Goal: Task Accomplishment & Management: Use online tool/utility

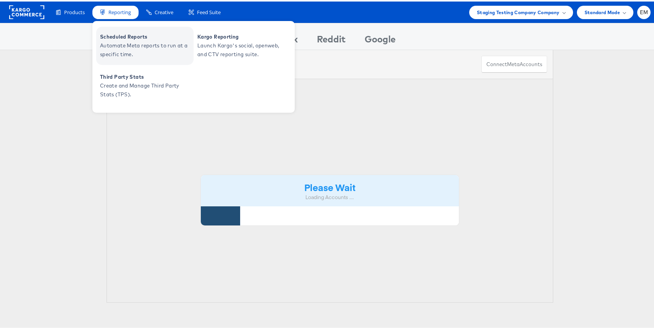
click at [128, 42] on span "Automate Meta reports to run at a specific time." at bounding box center [146, 49] width 92 height 18
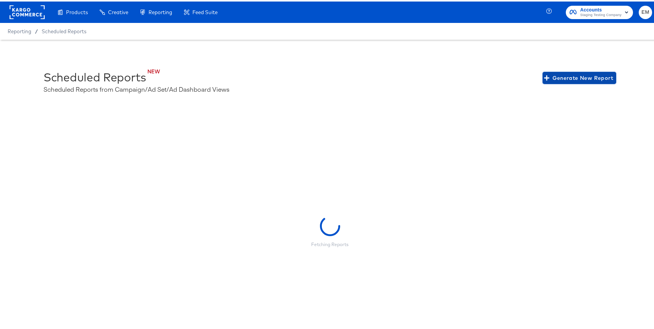
click at [565, 70] on button "Generate New Report" at bounding box center [579, 76] width 74 height 12
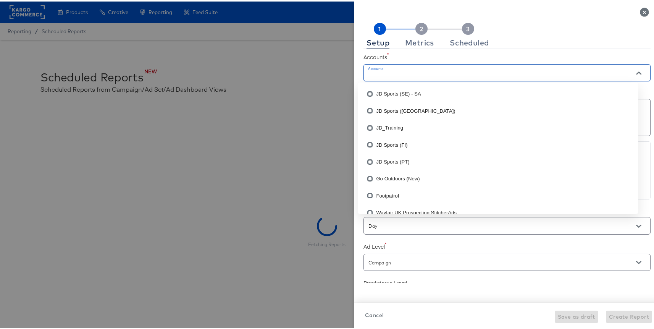
click at [398, 74] on input "Accounts" at bounding box center [496, 74] width 258 height 9
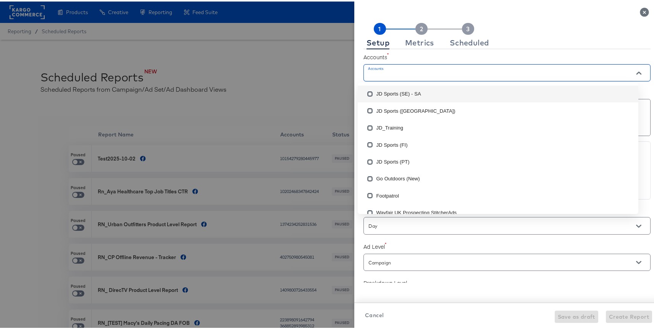
click at [395, 90] on li "JD Sports (SE) - SA" at bounding box center [498, 92] width 280 height 17
checkbox input "true"
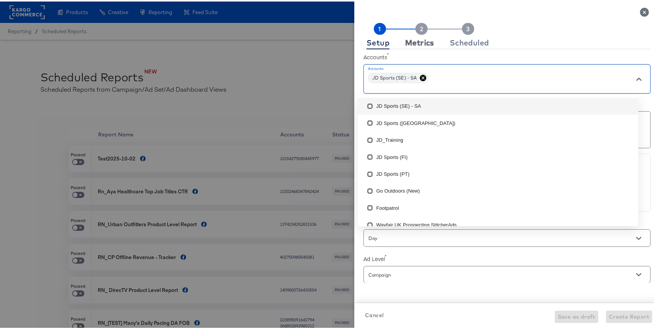
click at [407, 43] on div "Metrics" at bounding box center [419, 41] width 29 height 6
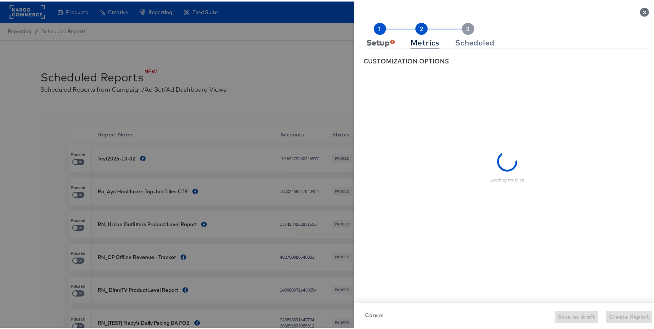
click at [375, 40] on div "Setup" at bounding box center [380, 41] width 28 height 6
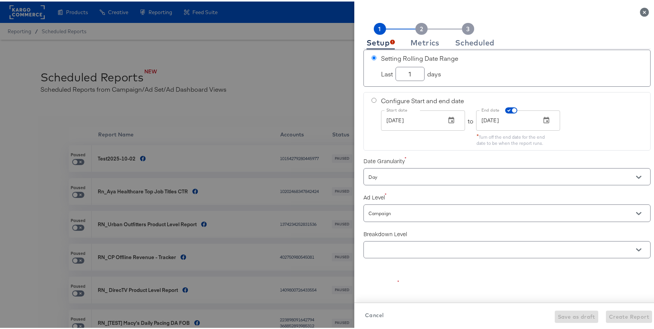
scroll to position [146, 0]
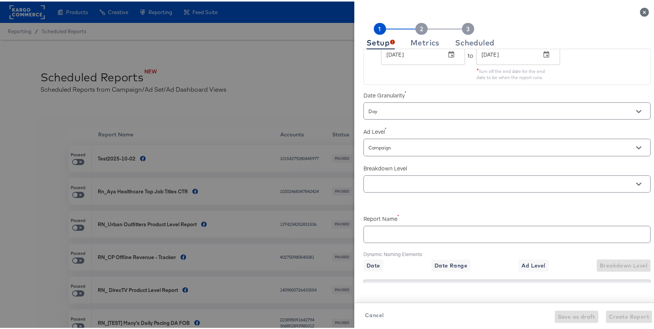
click at [383, 176] on div at bounding box center [506, 182] width 287 height 17
click at [385, 189] on div at bounding box center [506, 182] width 287 height 17
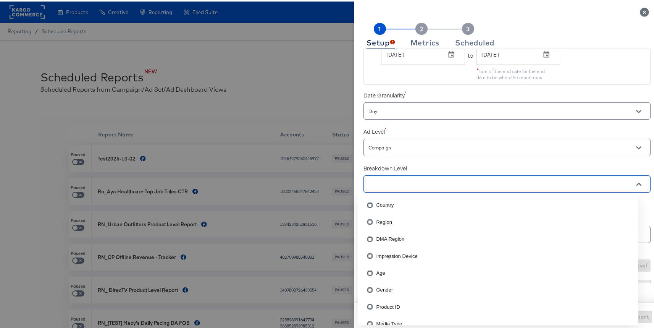
click at [387, 180] on input "text" at bounding box center [496, 182] width 258 height 9
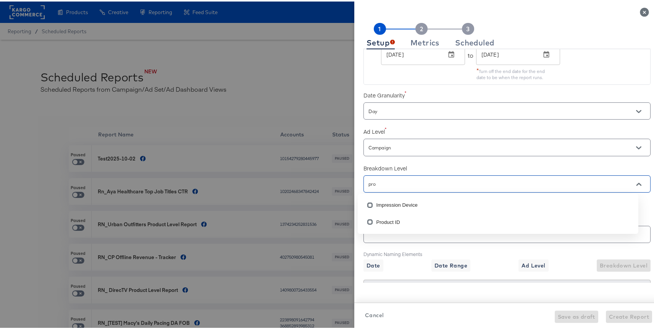
type input "prod"
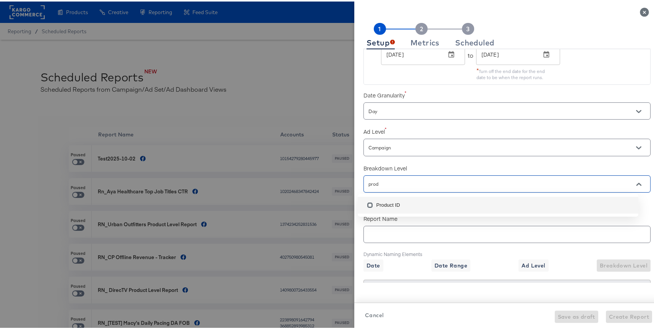
click at [383, 201] on li "Product ID" at bounding box center [498, 203] width 280 height 17
checkbox input "true"
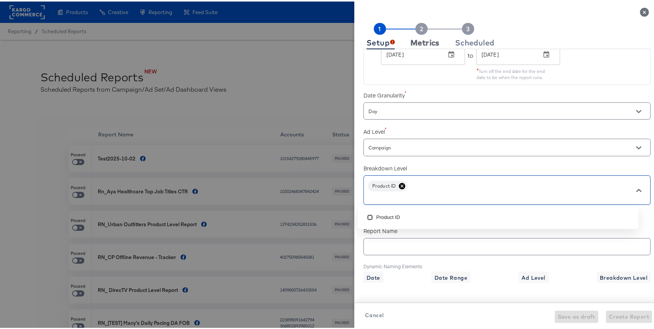
click at [415, 44] on div "Metrics" at bounding box center [424, 41] width 29 height 6
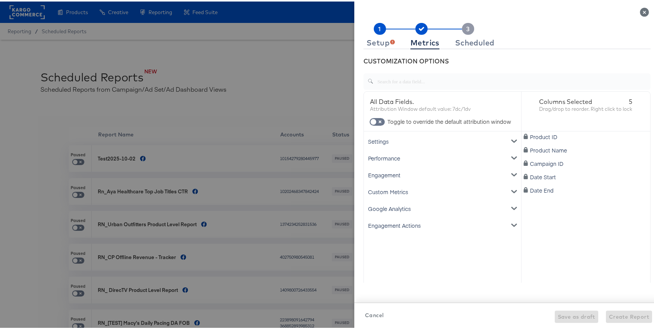
click at [390, 140] on div "Settings" at bounding box center [442, 139] width 154 height 17
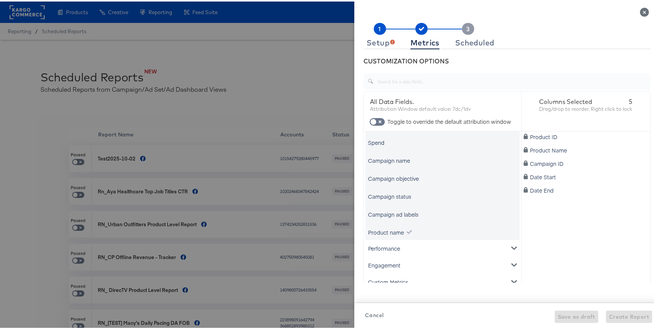
scroll to position [72, 0]
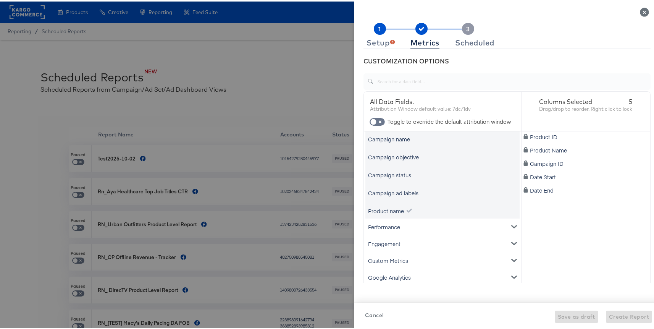
click at [390, 209] on div "Product name" at bounding box center [386, 209] width 36 height 8
click at [385, 210] on div "Product name" at bounding box center [386, 209] width 36 height 8
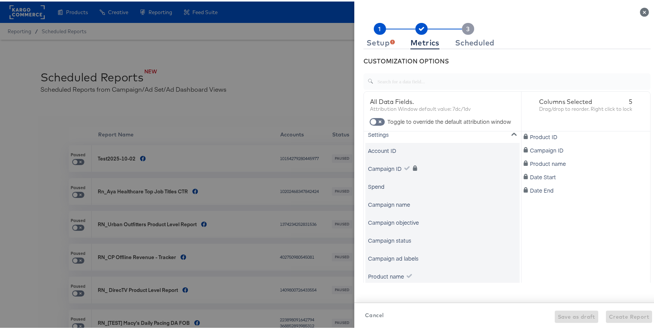
scroll to position [0, 0]
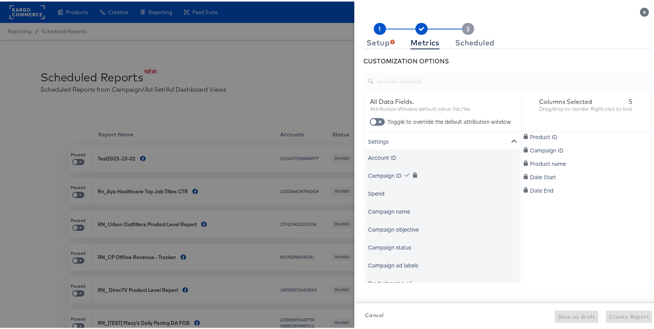
click at [378, 141] on div "Settings" at bounding box center [442, 139] width 154 height 17
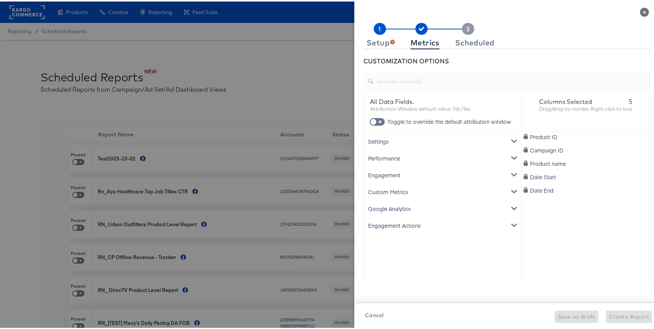
click at [383, 158] on div "Performance" at bounding box center [442, 156] width 154 height 17
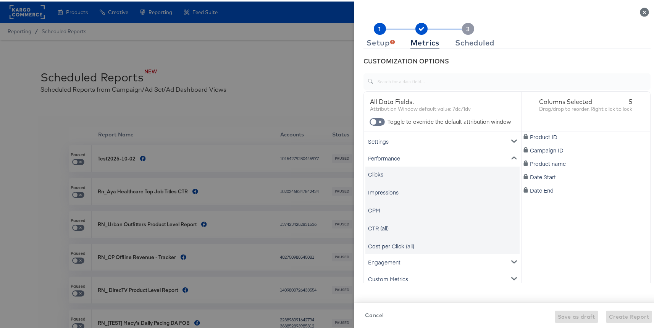
click at [383, 158] on div "Performance" at bounding box center [442, 156] width 154 height 17
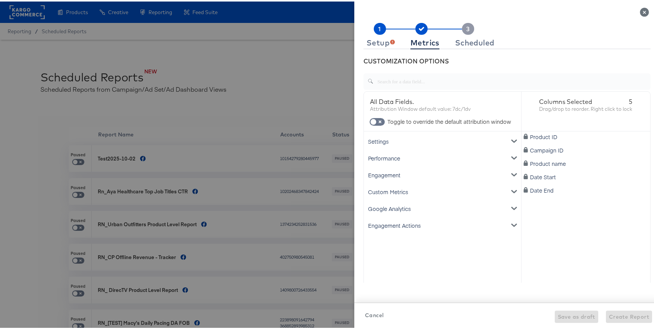
click at [383, 169] on div "Engagement" at bounding box center [442, 173] width 154 height 17
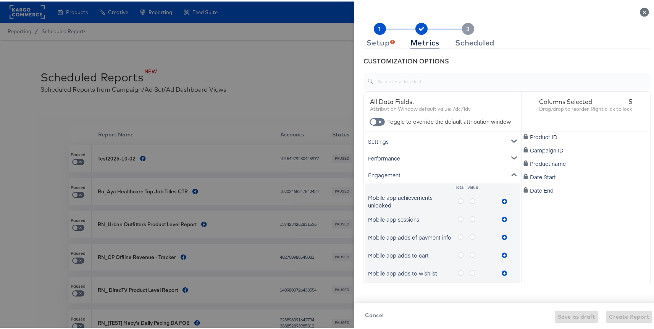
click at [383, 169] on div "Engagement" at bounding box center [442, 173] width 154 height 17
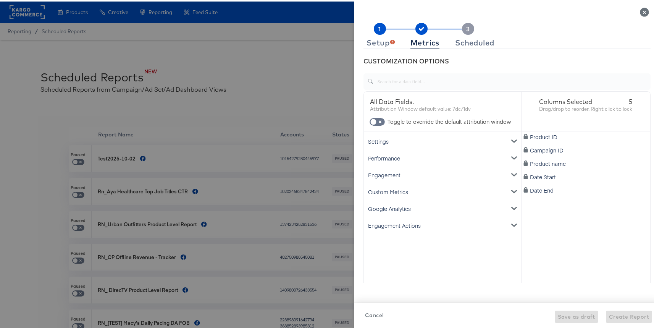
click at [384, 190] on div "Custom Metrics" at bounding box center [442, 190] width 154 height 17
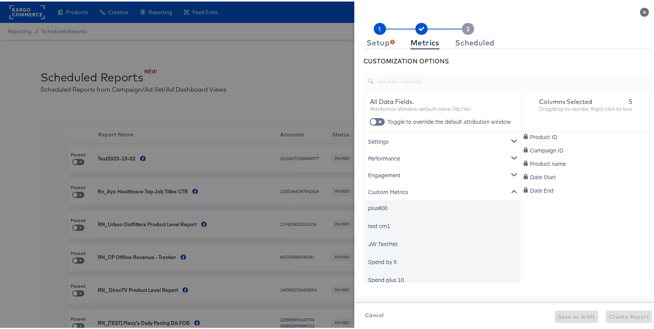
click at [384, 190] on div "Custom Metrics" at bounding box center [442, 190] width 154 height 17
